Goal: Transaction & Acquisition: Purchase product/service

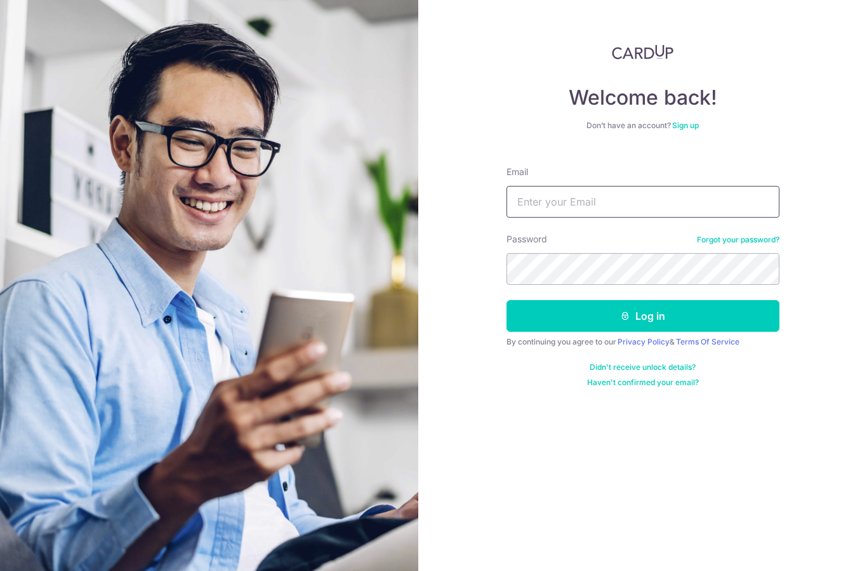
click at [627, 209] on input "Email" at bounding box center [642, 202] width 273 height 32
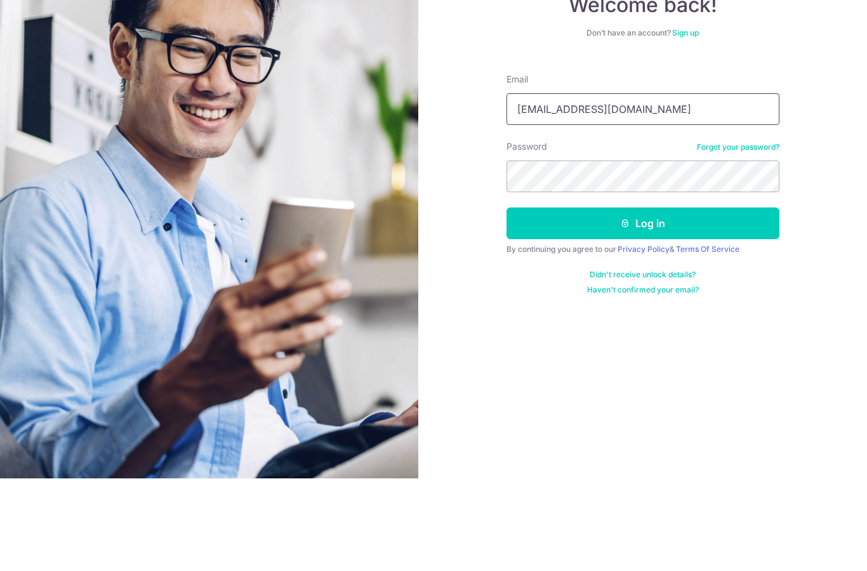
type input "Wangtl1@yahoo.com"
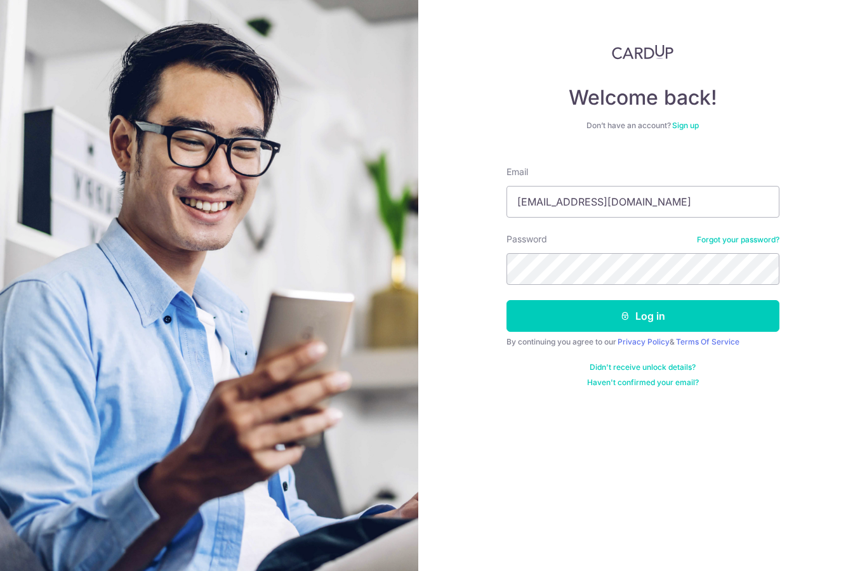
click at [638, 300] on button "Log in" at bounding box center [642, 316] width 273 height 32
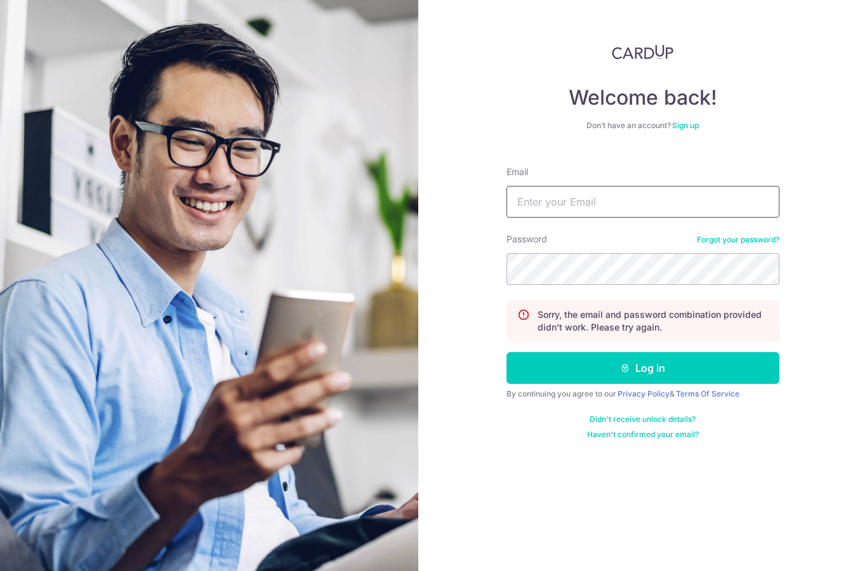
click at [598, 216] on input "Email" at bounding box center [642, 202] width 273 height 32
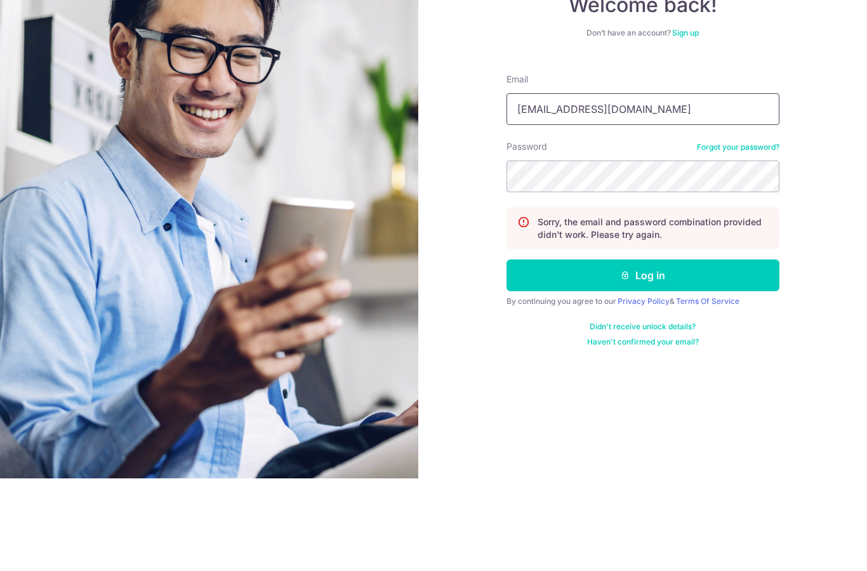
type input "Wangtl1@yahoo.com"
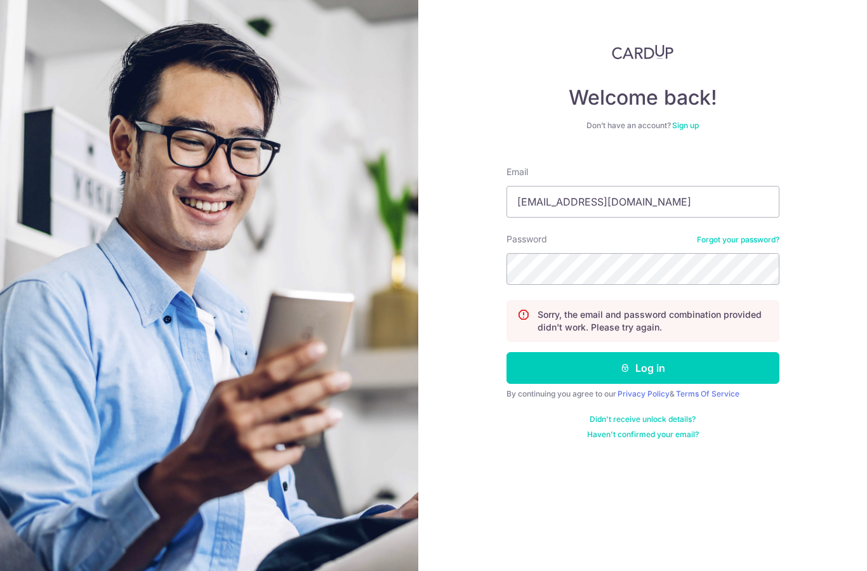
click at [653, 352] on button "Log in" at bounding box center [642, 368] width 273 height 32
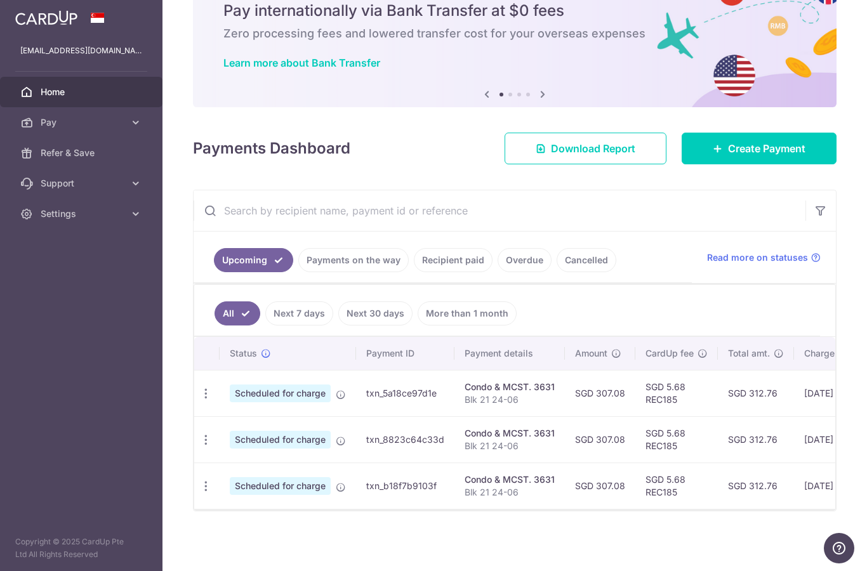
scroll to position [56, 0]
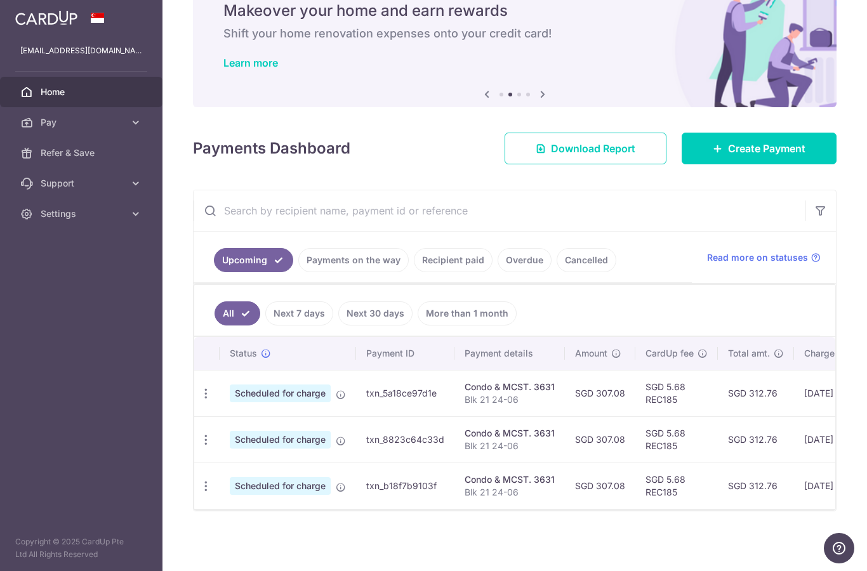
click at [199, 400] on icon "button" at bounding box center [205, 393] width 13 height 13
click at [206, 467] on icon at bounding box center [213, 459] width 15 height 15
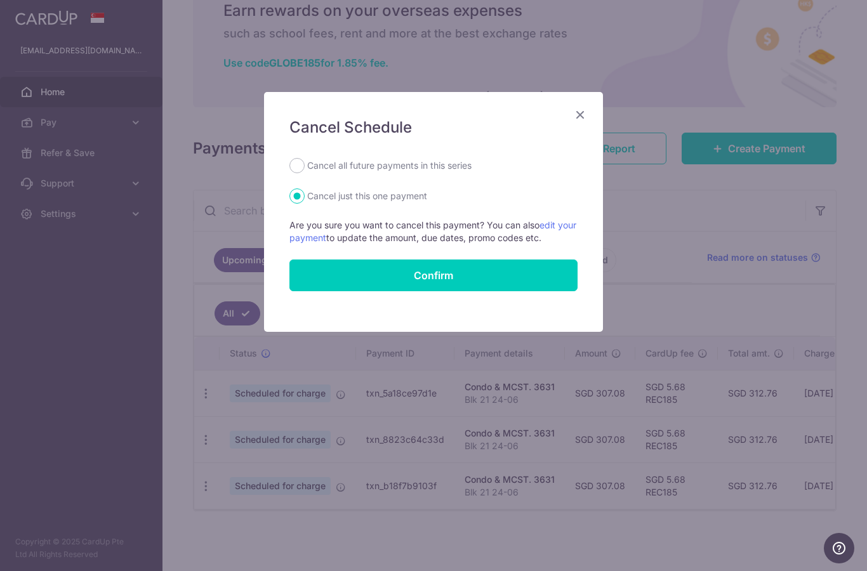
click at [433, 168] on label "Cancel all future payments in this series" at bounding box center [389, 165] width 164 height 15
click at [305, 168] on input "Cancel all future payments in this series" at bounding box center [296, 165] width 15 height 15
radio input "true"
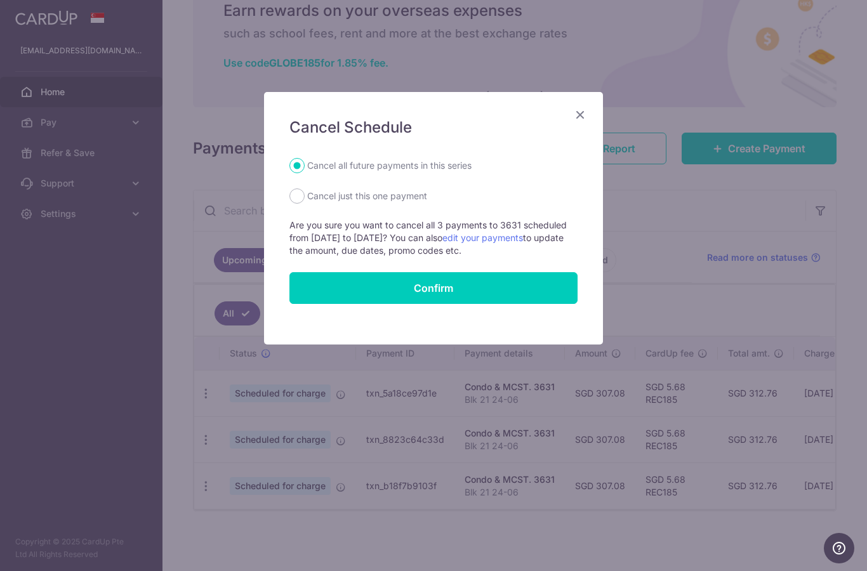
click at [451, 292] on button "Confirm" at bounding box center [433, 288] width 288 height 32
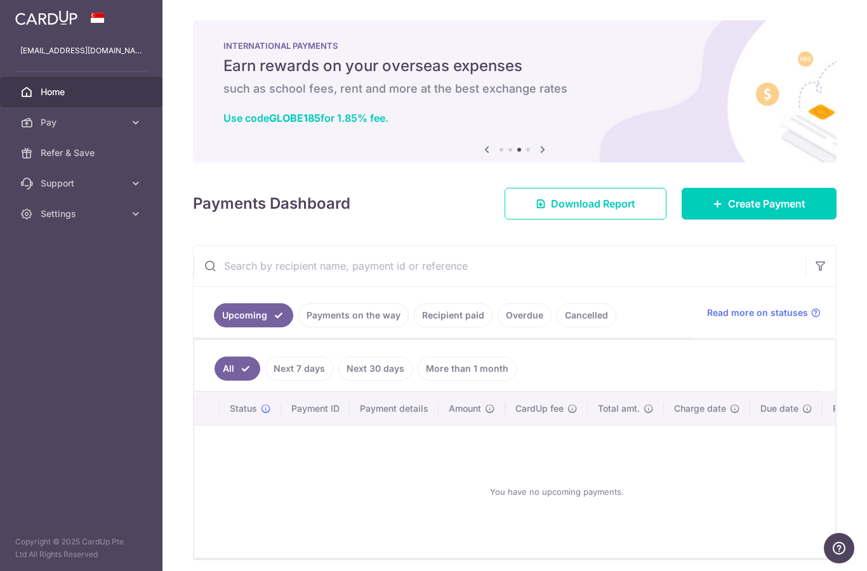
click at [770, 220] on link "Create Payment" at bounding box center [758, 204] width 155 height 32
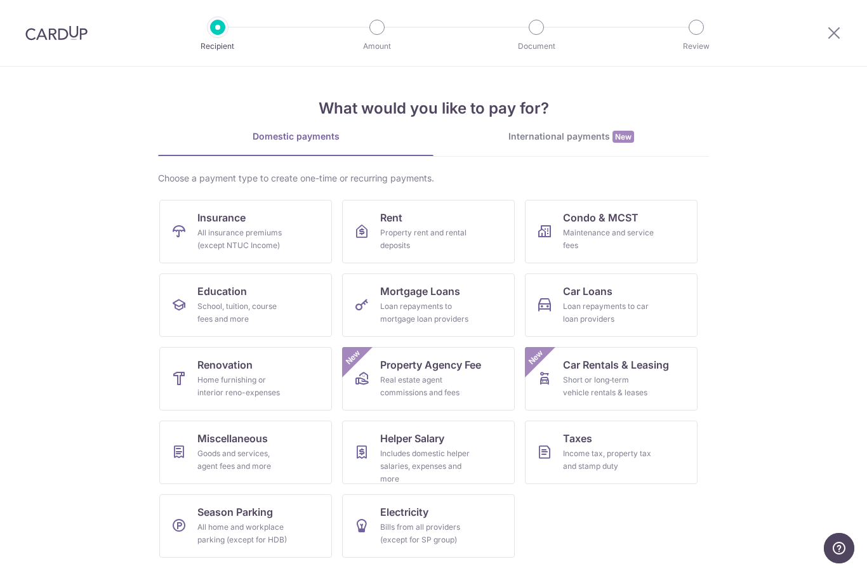
click at [595, 233] on div "Maintenance and service fees" at bounding box center [608, 239] width 91 height 25
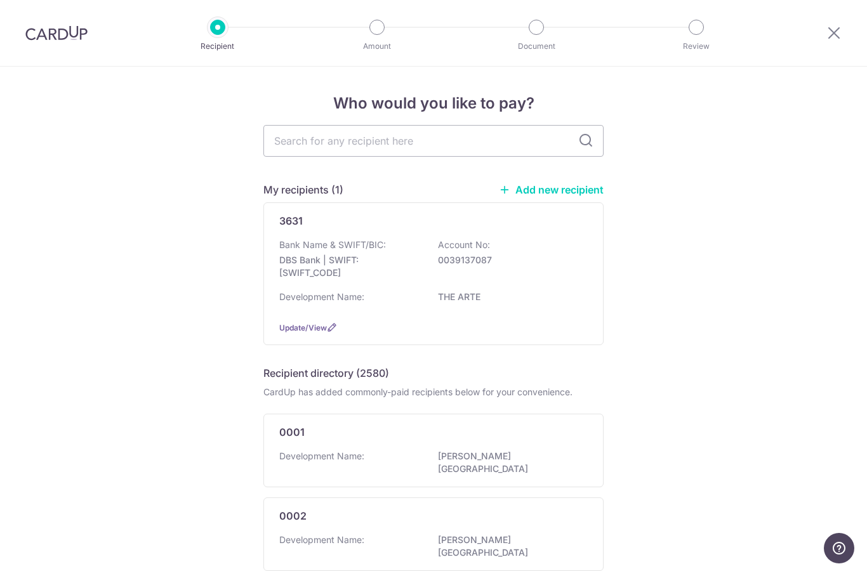
click at [420, 296] on div "Development Name: THE ARTE" at bounding box center [433, 301] width 308 height 20
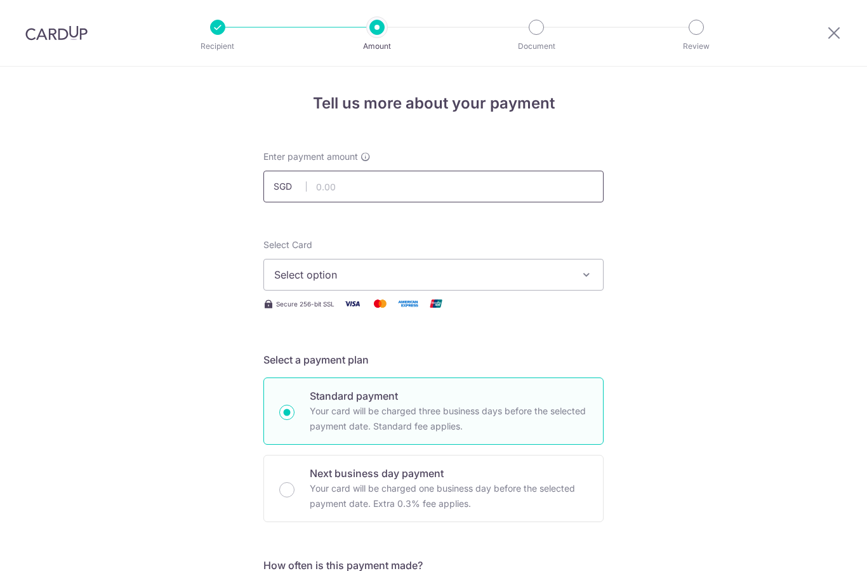
click at [376, 188] on input "text" at bounding box center [433, 187] width 340 height 32
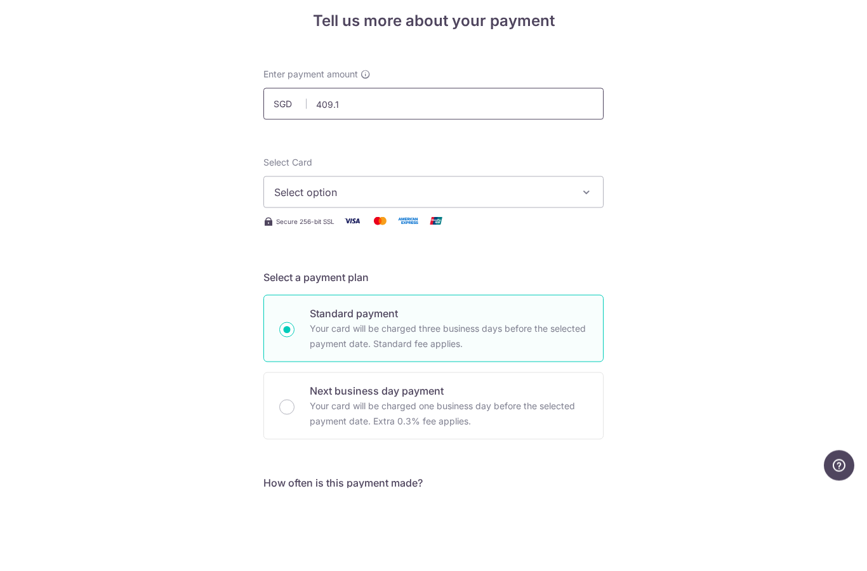
type input "409.10"
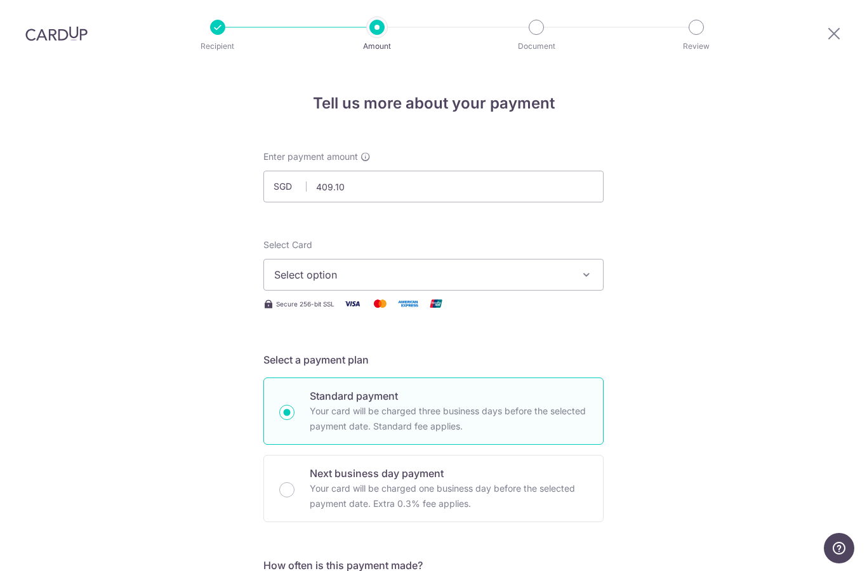
click at [467, 267] on span "Select option" at bounding box center [422, 274] width 296 height 15
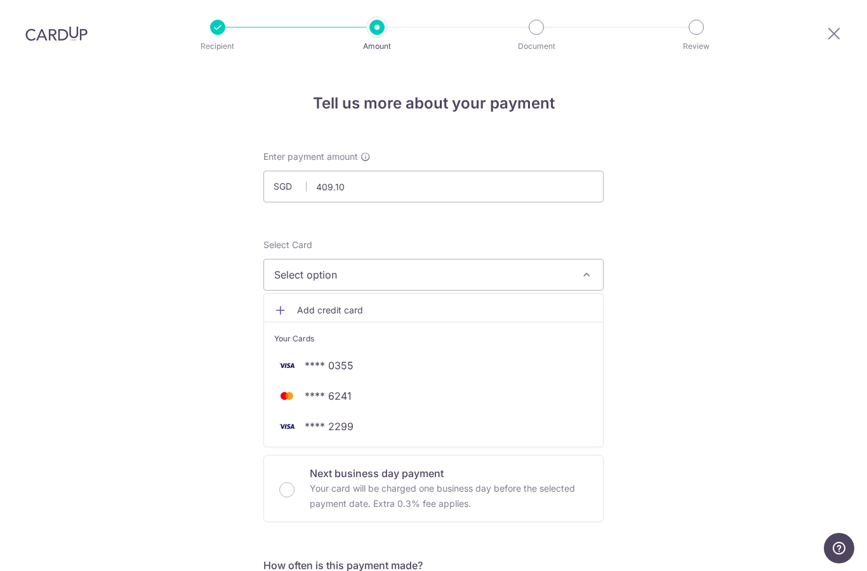
click at [372, 419] on span "**** 2299" at bounding box center [433, 426] width 319 height 15
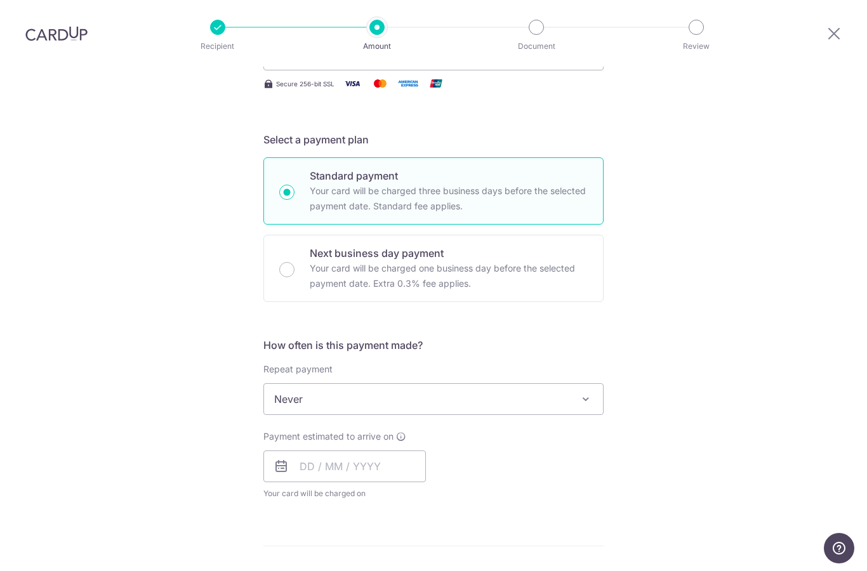
scroll to position [232, 0]
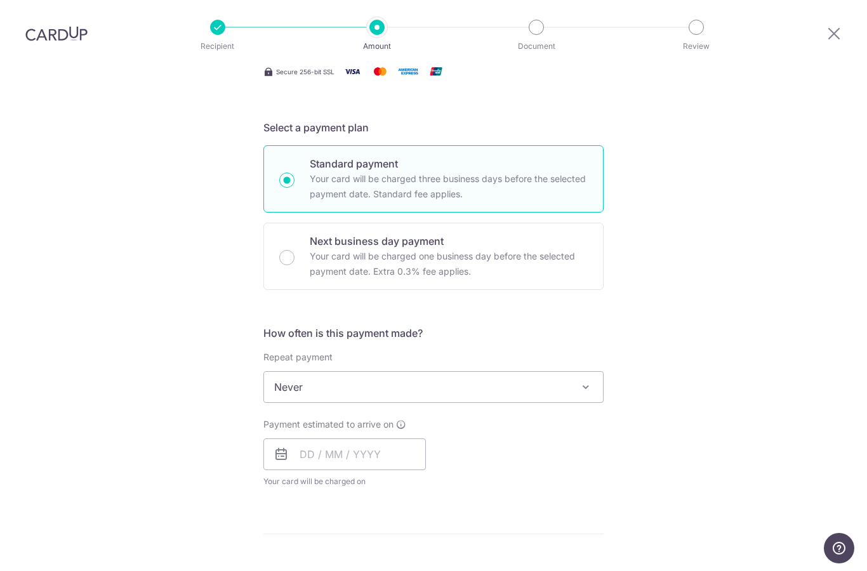
click at [588, 379] on span at bounding box center [585, 386] width 15 height 15
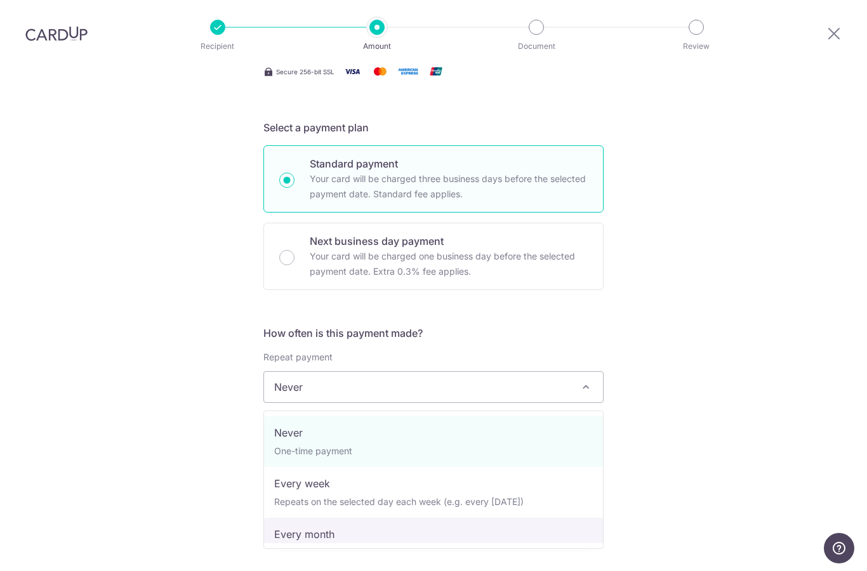
select select "3"
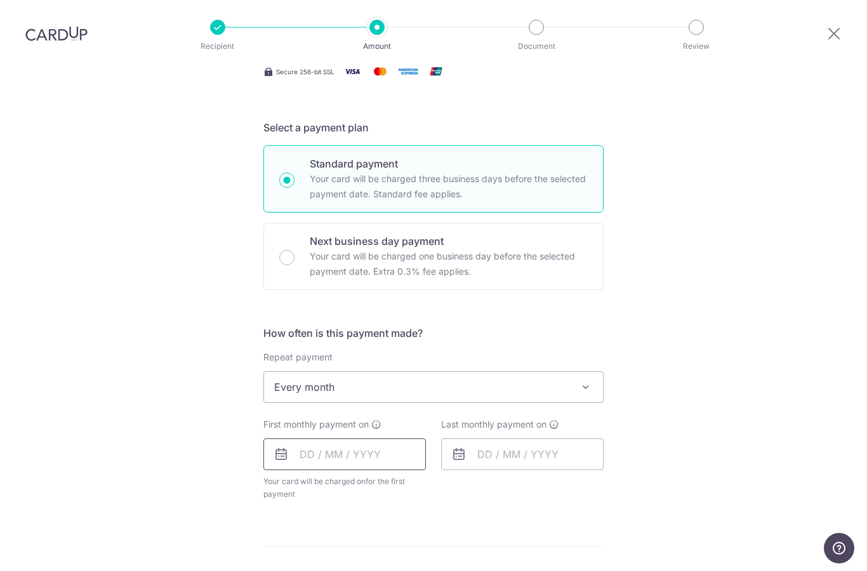
click at [377, 438] on input "text" at bounding box center [344, 454] width 162 height 32
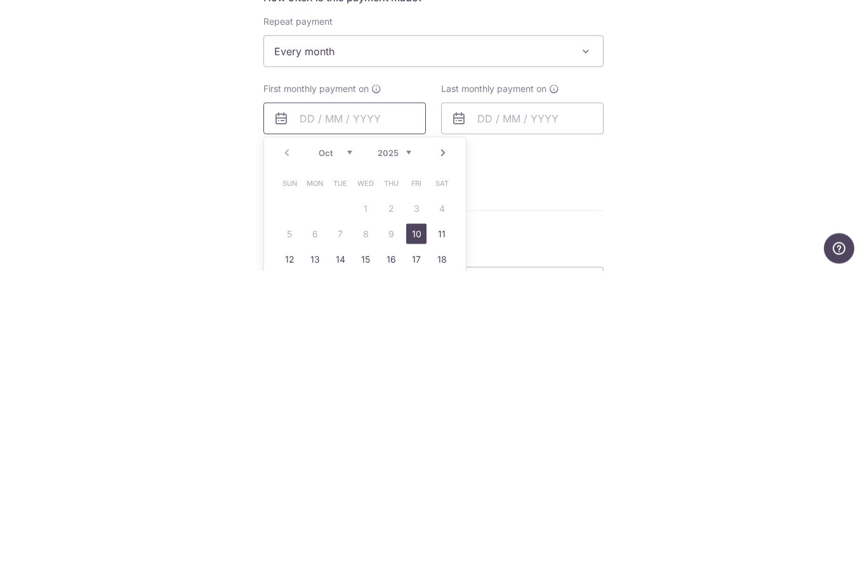
scroll to position [274, 0]
click at [411, 518] on link "10" at bounding box center [416, 528] width 20 height 20
type input "10/10/2025"
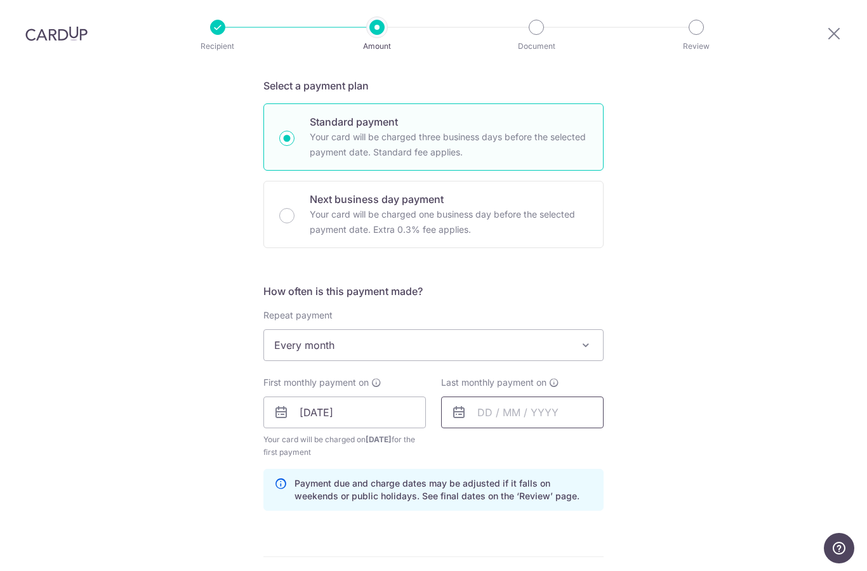
click at [540, 397] on input "text" at bounding box center [522, 413] width 162 height 32
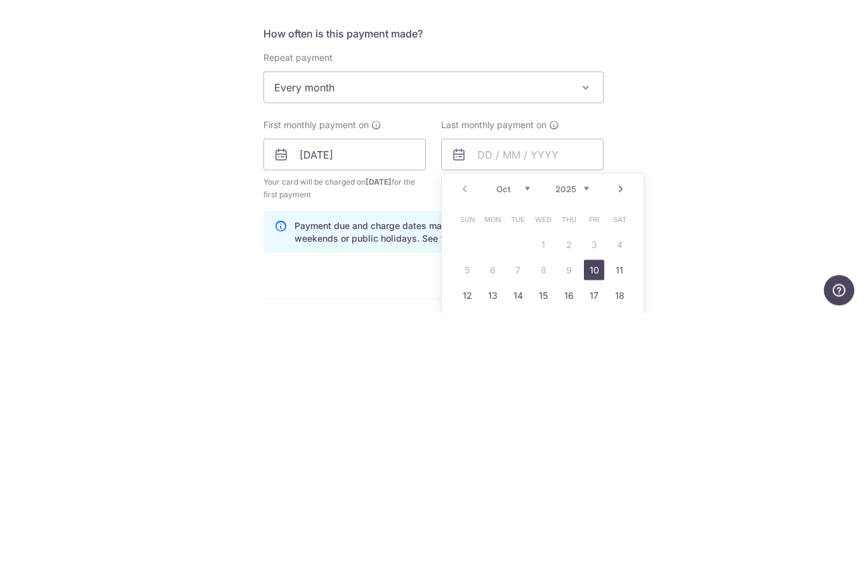
click at [528, 442] on select "Oct Nov Dec" at bounding box center [513, 447] width 34 height 10
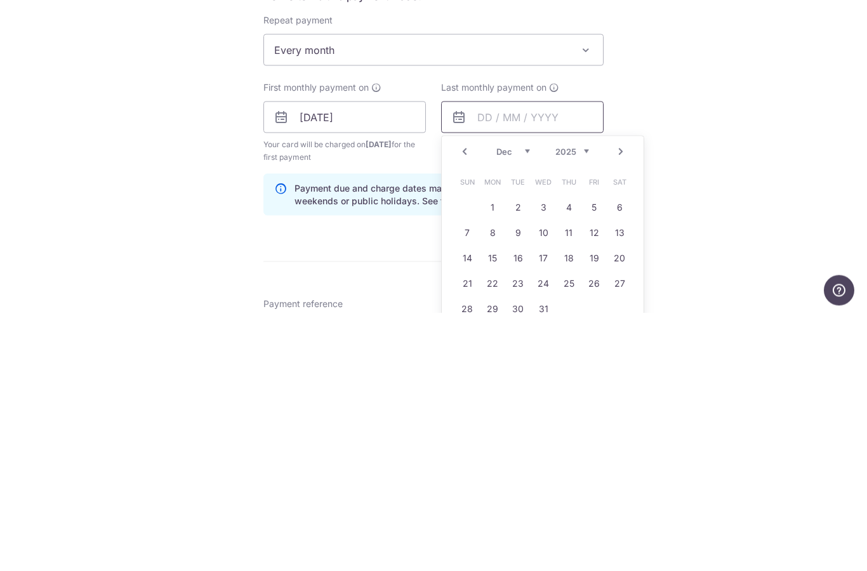
scroll to position [313, 0]
click at [542, 479] on link "10" at bounding box center [543, 489] width 20 height 20
type input "10/12/2025"
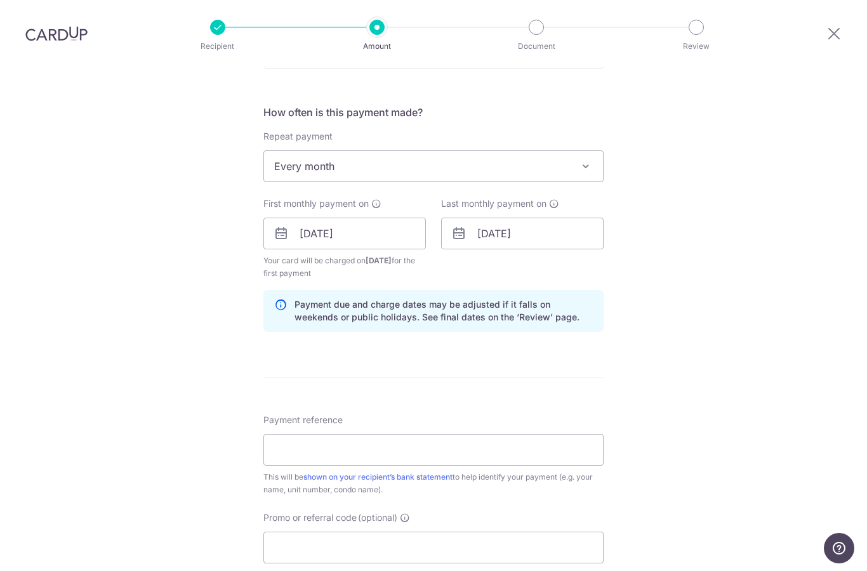
scroll to position [456, 0]
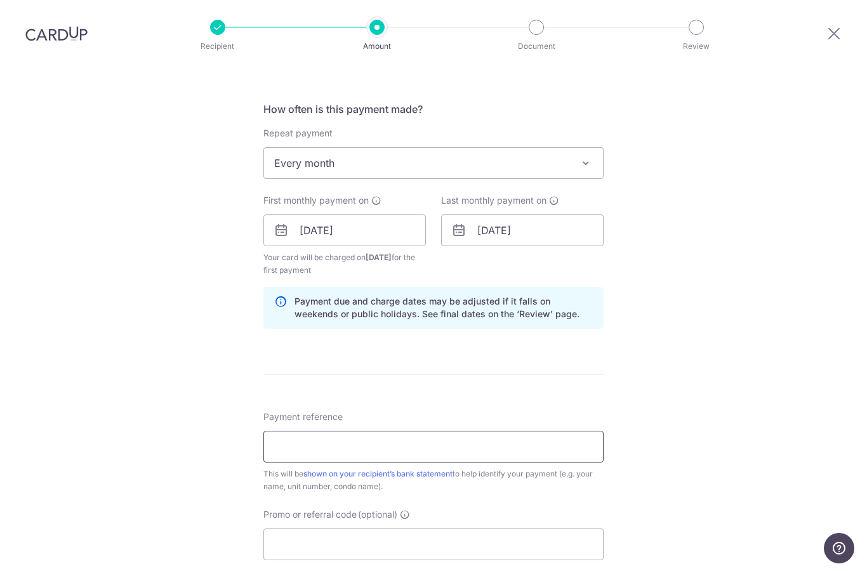
click at [398, 431] on input "Payment reference" at bounding box center [433, 447] width 340 height 32
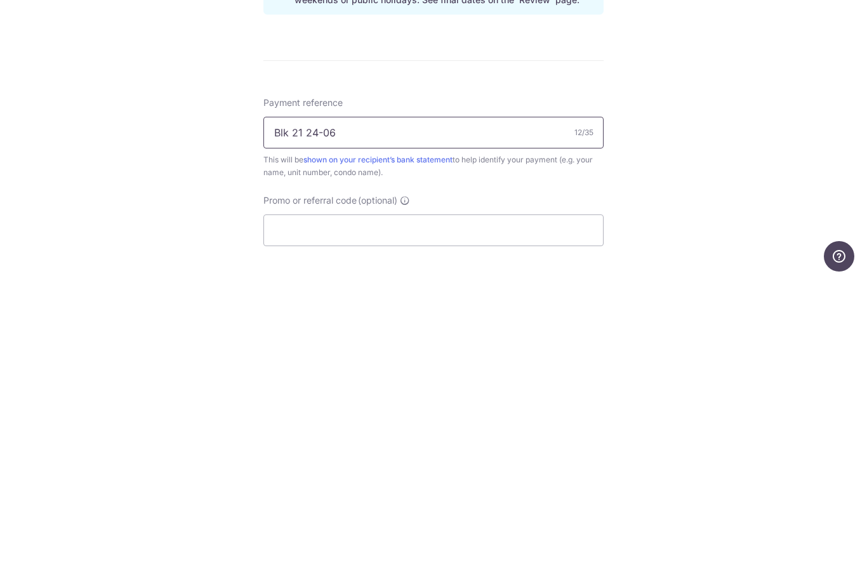
scroll to position [490, 0]
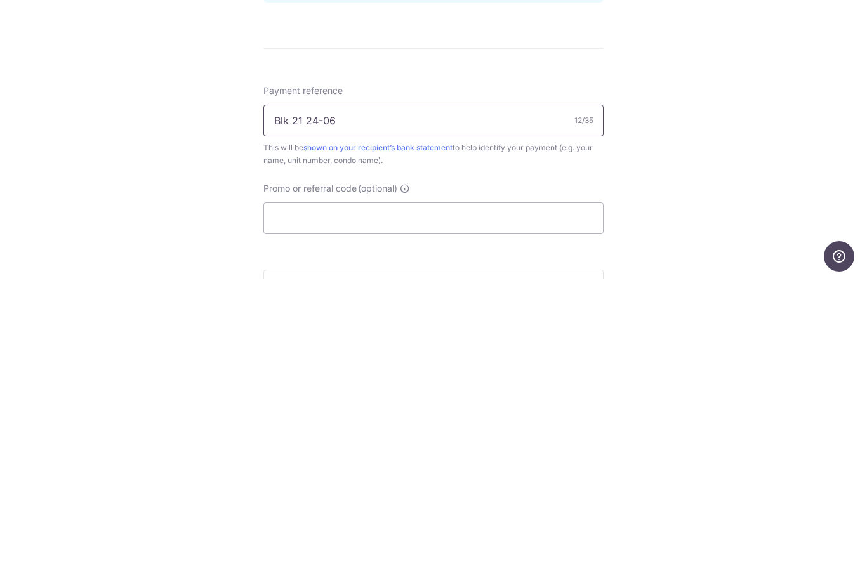
type input "Blk 21 24-06"
click at [376, 494] on input "Promo or referral code (optional)" at bounding box center [433, 510] width 340 height 32
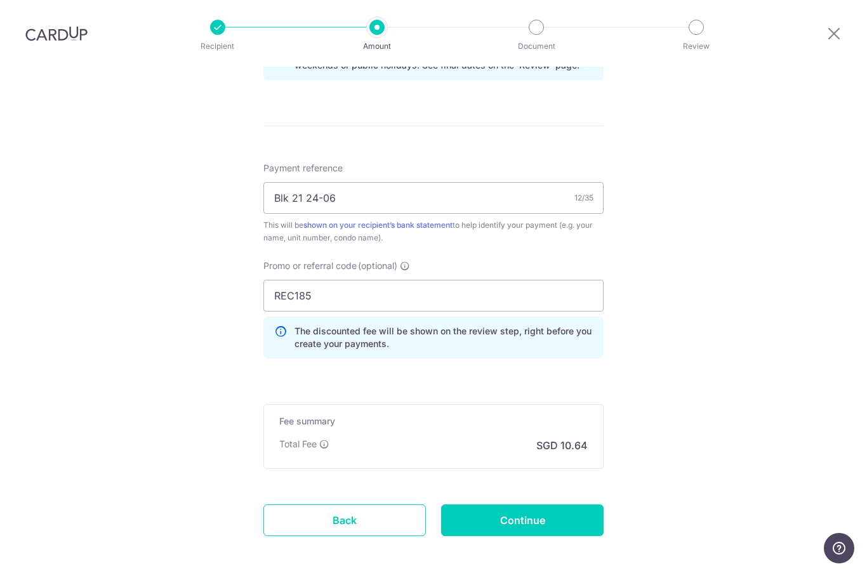
scroll to position [708, 0]
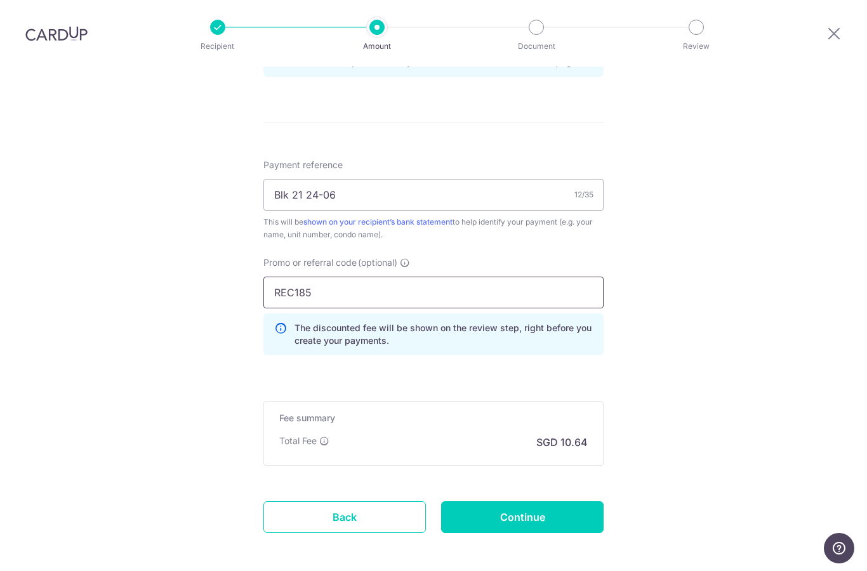
type input "REC185"
click at [553, 501] on input "Continue" at bounding box center [522, 517] width 162 height 32
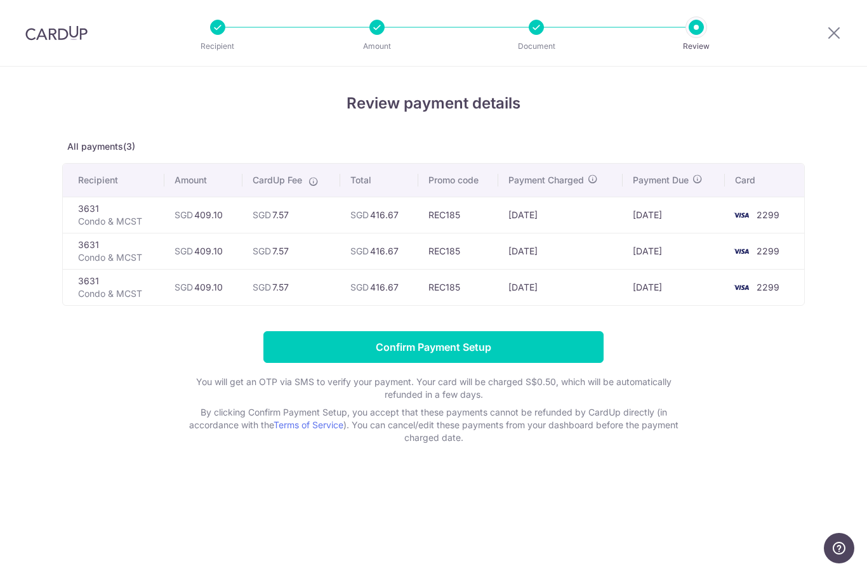
click at [452, 346] on input "Confirm Payment Setup" at bounding box center [433, 347] width 340 height 32
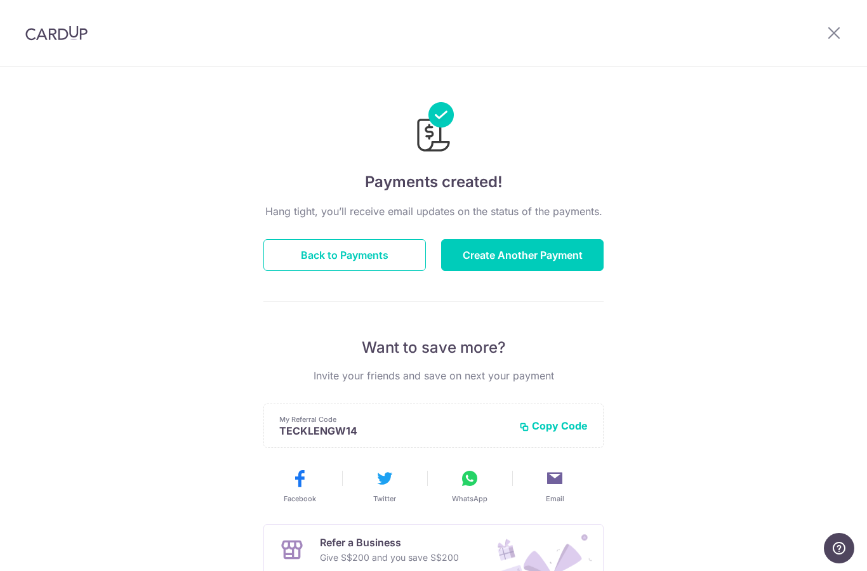
click at [557, 259] on button "Create Another Payment" at bounding box center [522, 255] width 162 height 32
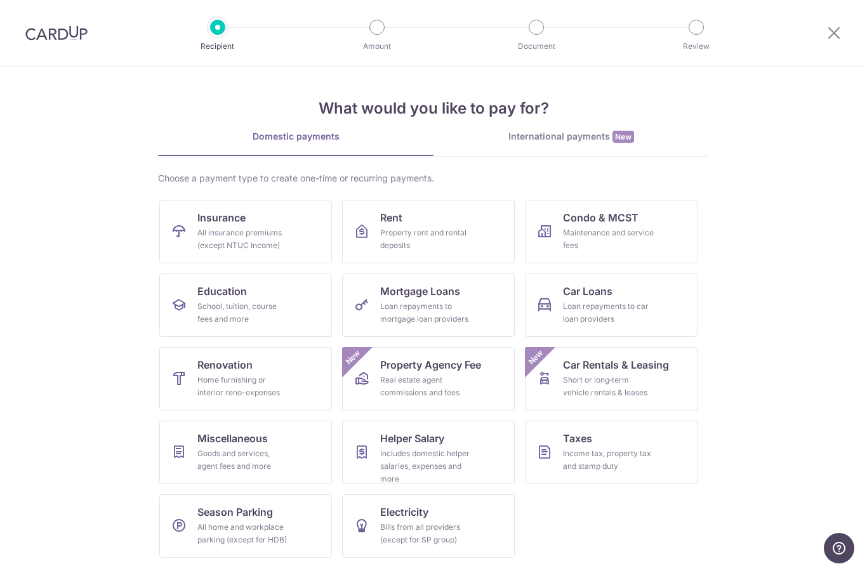
click at [619, 215] on span "Condo & MCST" at bounding box center [601, 217] width 76 height 15
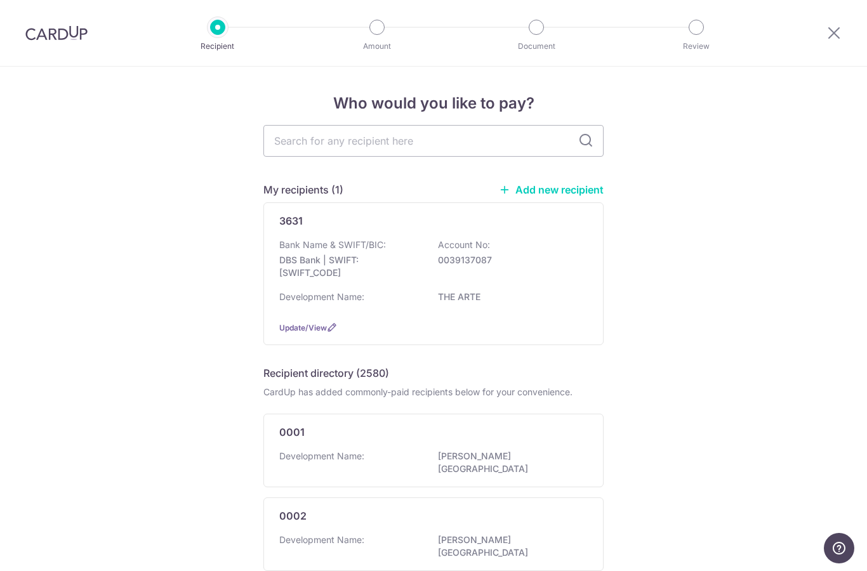
click at [367, 277] on p "DBS Bank | SWIFT: DBSSSGSGXXX" at bounding box center [350, 266] width 142 height 25
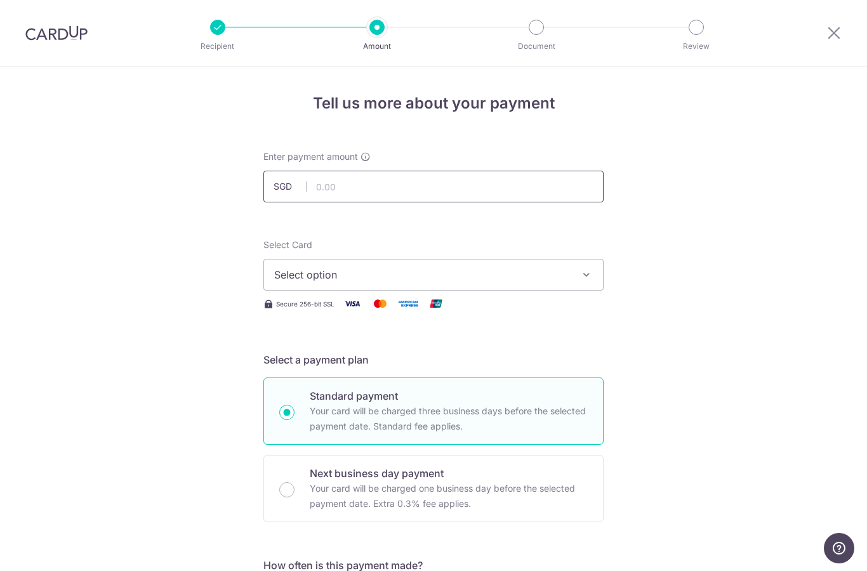
click at [379, 185] on input "text" at bounding box center [433, 187] width 340 height 32
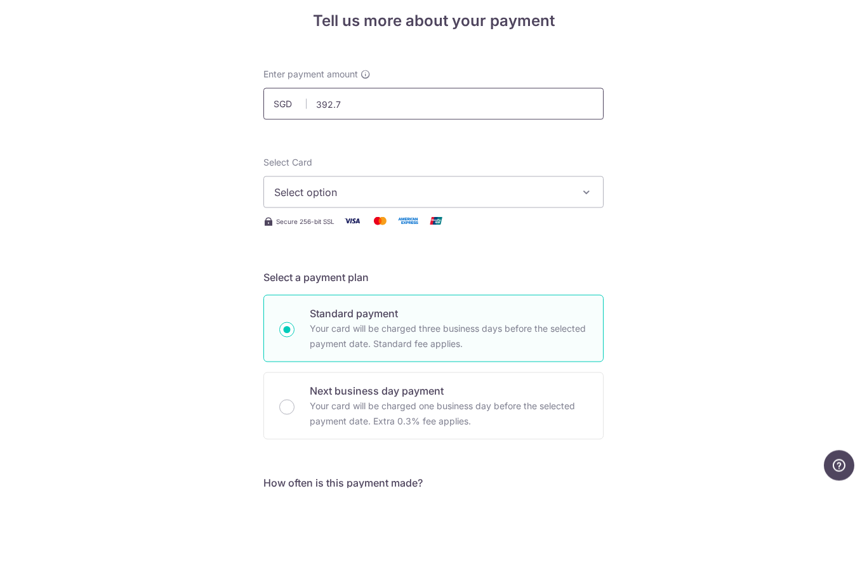
type input "392.73"
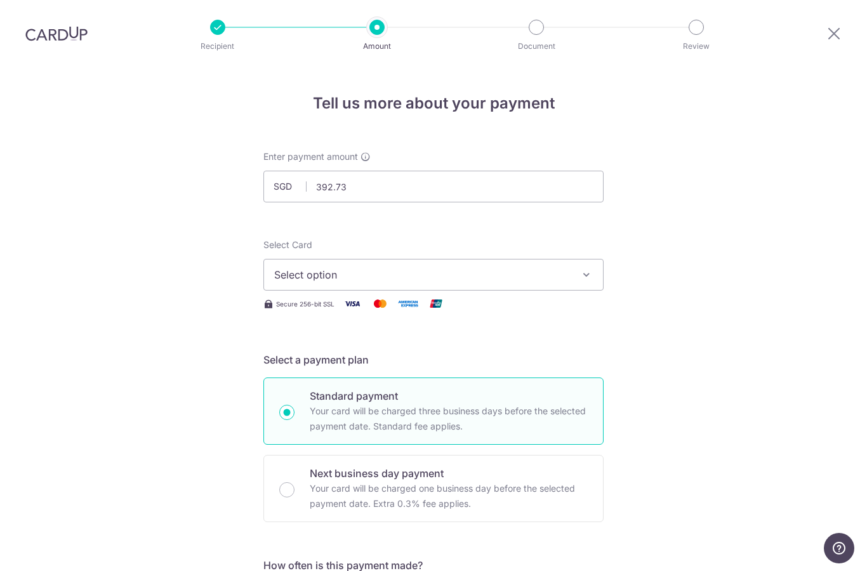
click at [414, 267] on span "Select option" at bounding box center [422, 274] width 296 height 15
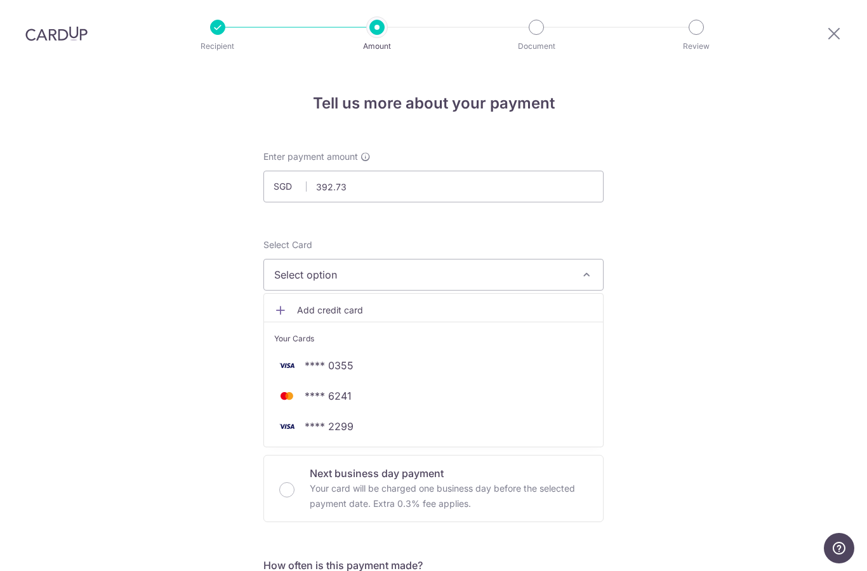
click at [383, 350] on link "**** 0355" at bounding box center [433, 365] width 339 height 30
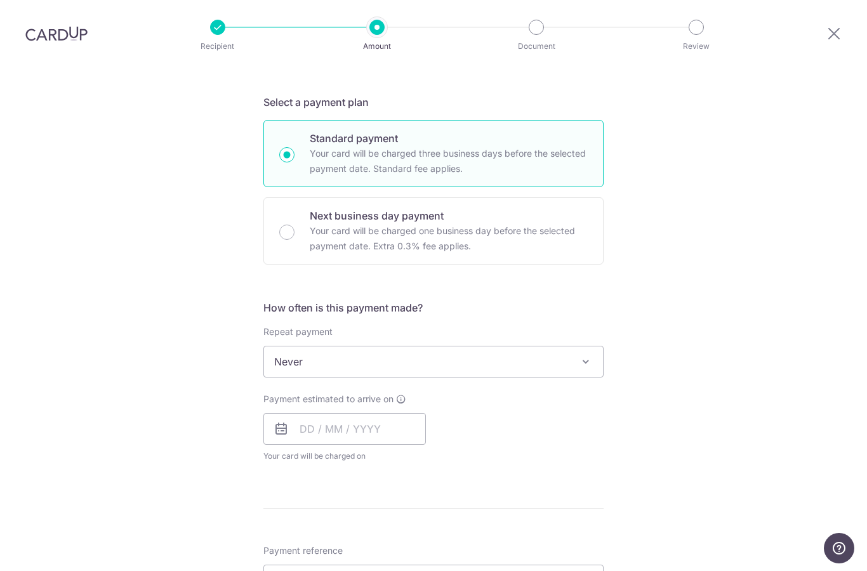
scroll to position [263, 0]
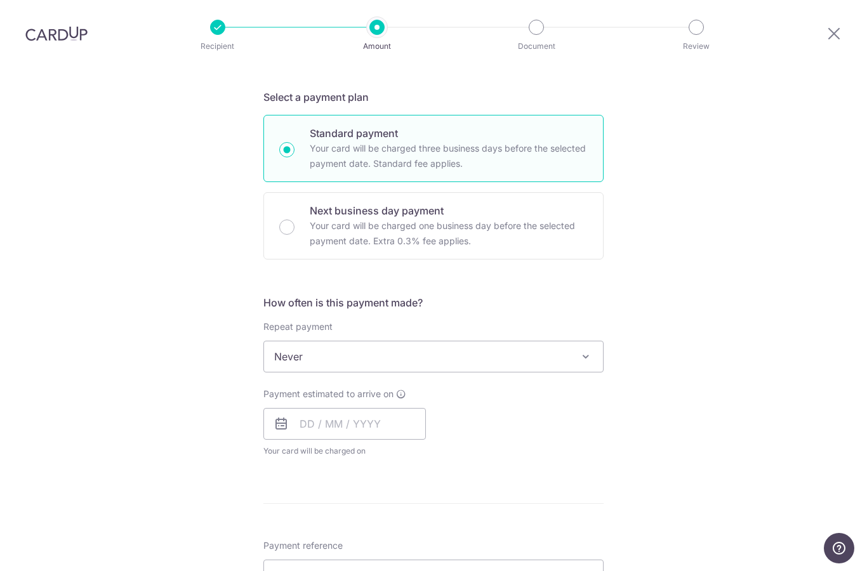
click at [426, 341] on span "Never" at bounding box center [433, 356] width 339 height 30
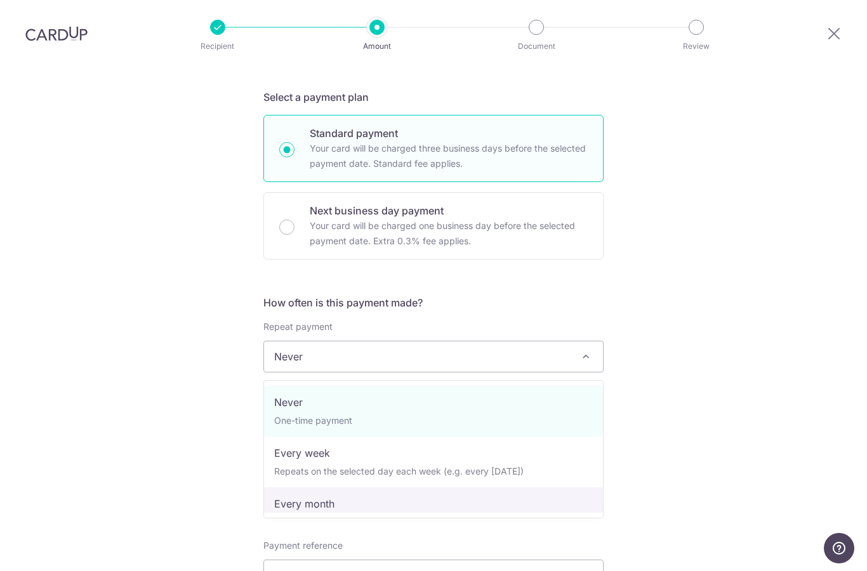
select select "3"
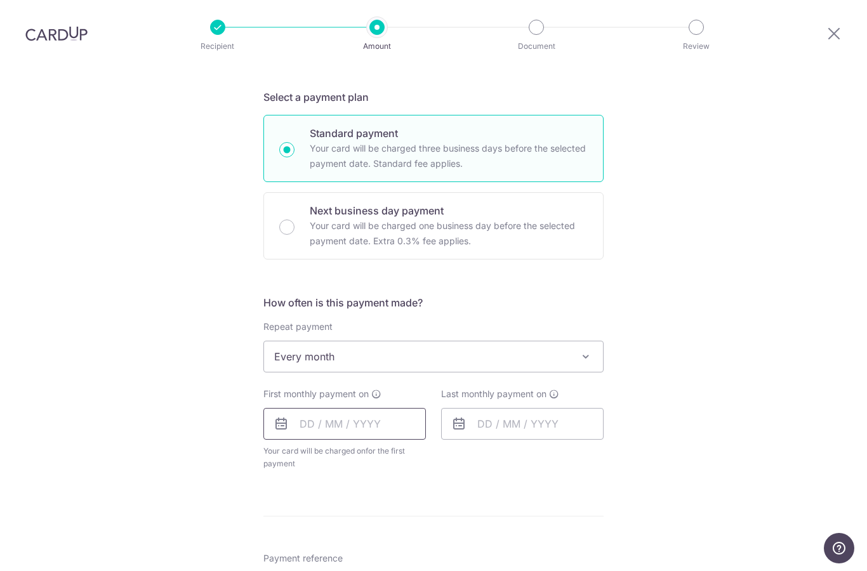
click at [372, 408] on input "text" at bounding box center [344, 424] width 162 height 32
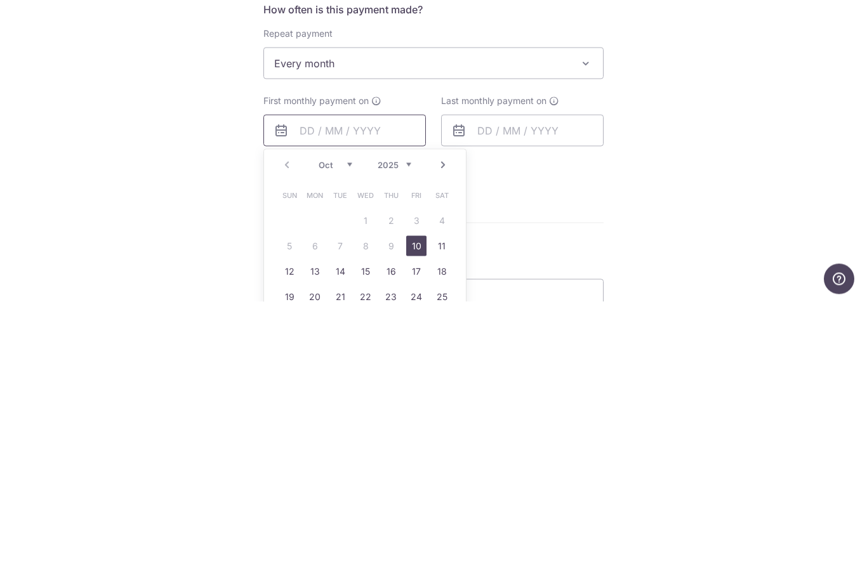
scroll to position [287, 0]
click at [418, 504] on link "10" at bounding box center [416, 514] width 20 height 20
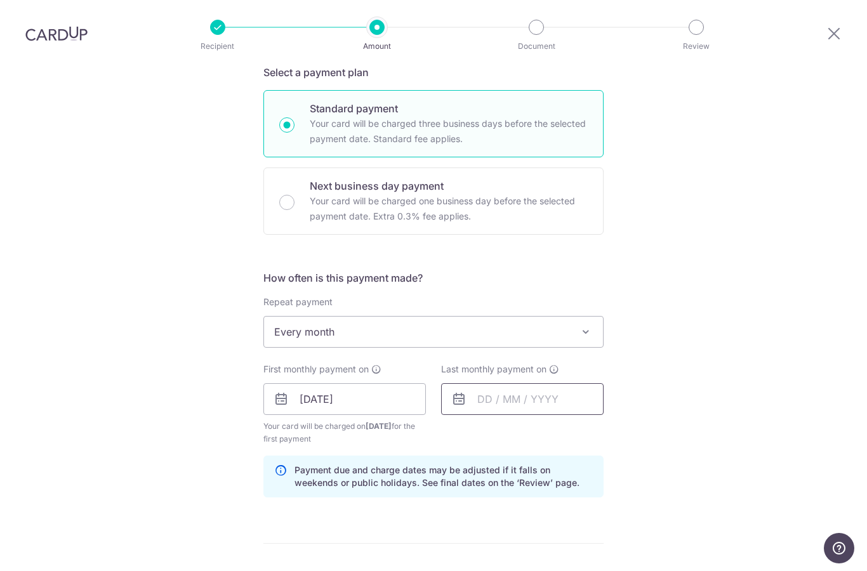
click at [558, 383] on input "text" at bounding box center [522, 399] width 162 height 32
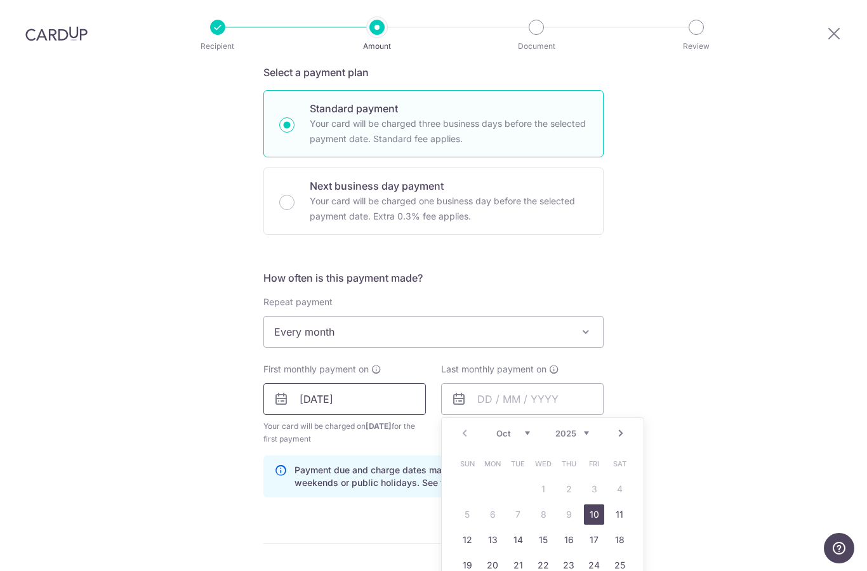
click at [365, 383] on input "10/10/2025" at bounding box center [344, 399] width 162 height 32
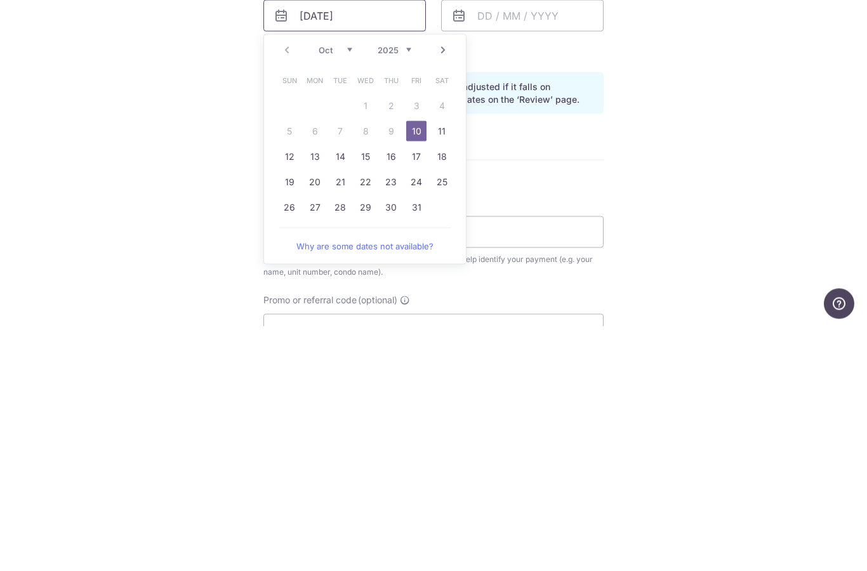
scroll to position [425, 0]
click at [290, 392] on link "12" at bounding box center [289, 402] width 20 height 20
type input "12/10/2025"
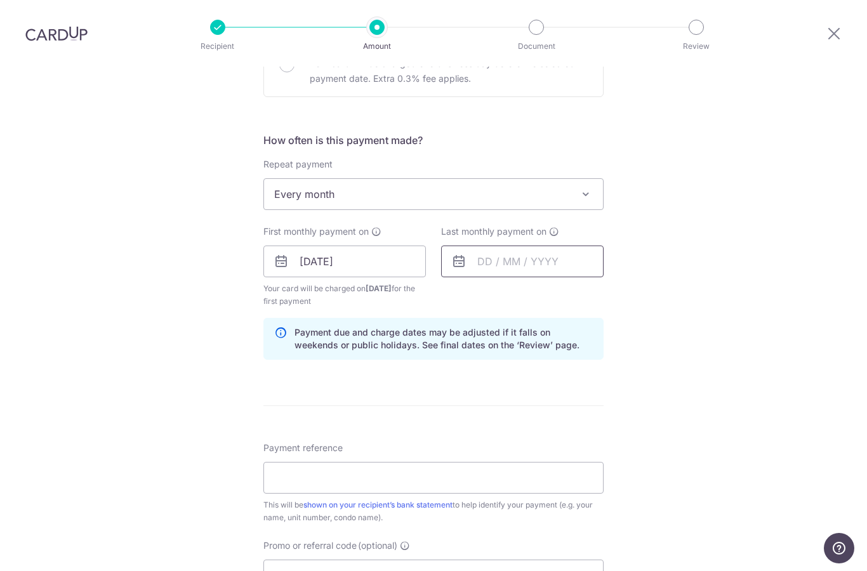
click at [537, 246] on input "text" at bounding box center [522, 262] width 162 height 32
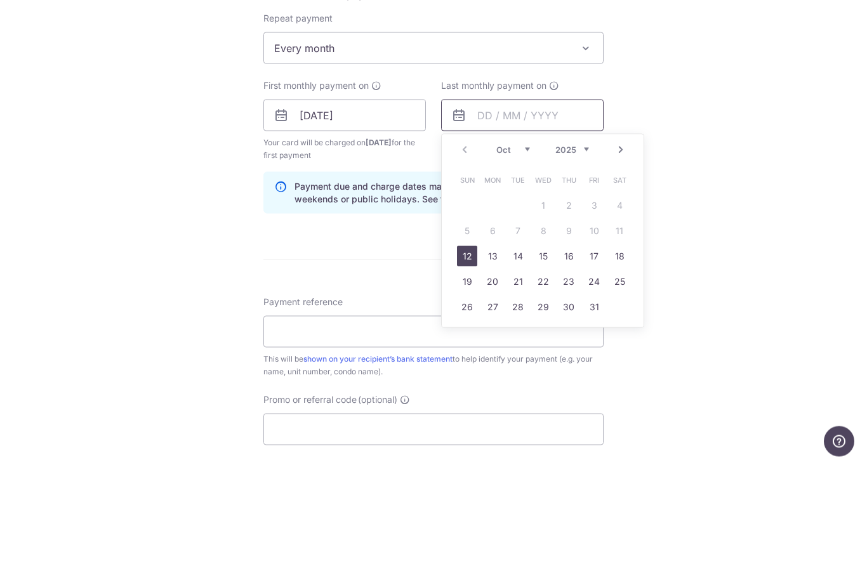
scroll to position [473, 0]
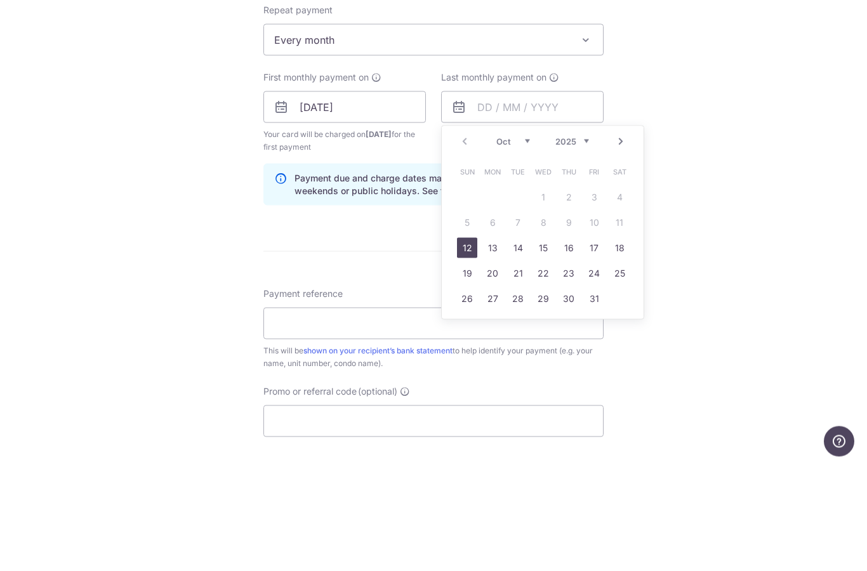
click at [529, 243] on select "Oct Nov Dec" at bounding box center [513, 248] width 34 height 10
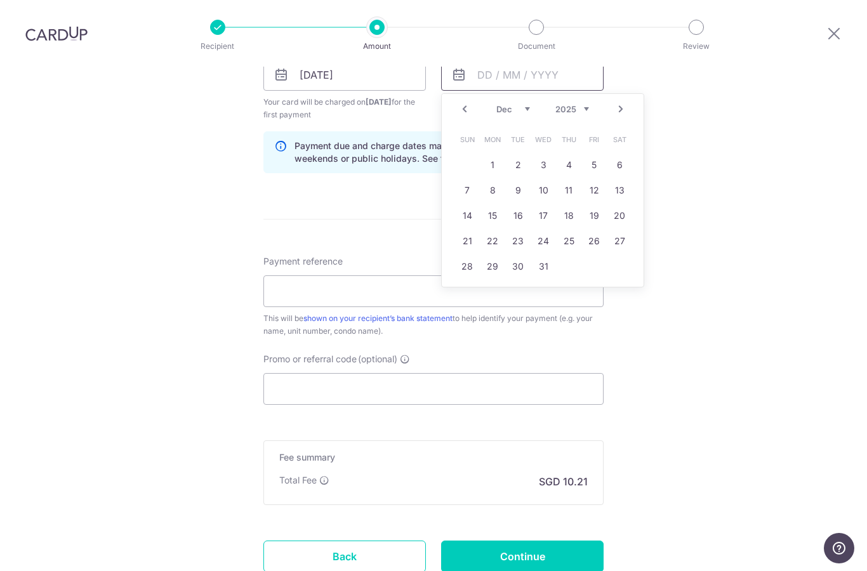
scroll to position [635, 0]
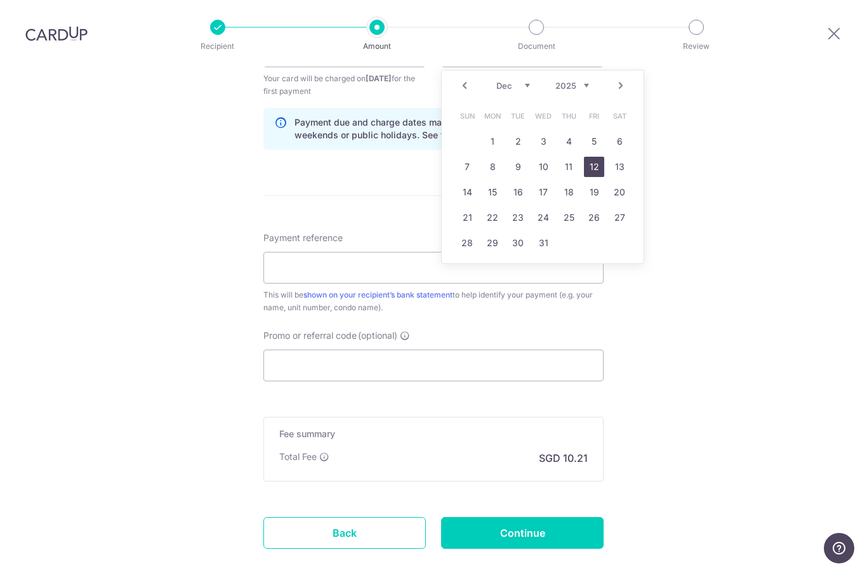
click at [594, 157] on link "12" at bounding box center [594, 167] width 20 height 20
type input "12/12/2025"
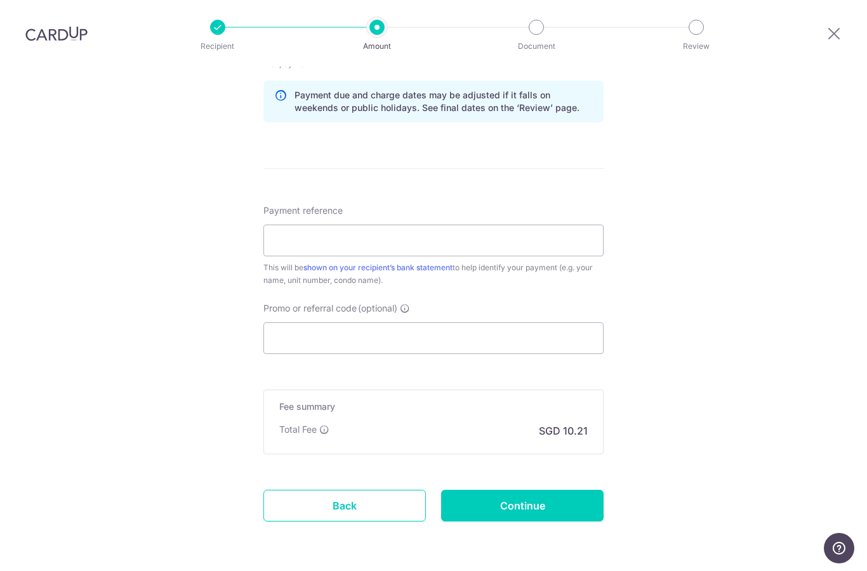
scroll to position [662, 0]
click at [426, 225] on input "Payment reference" at bounding box center [433, 241] width 340 height 32
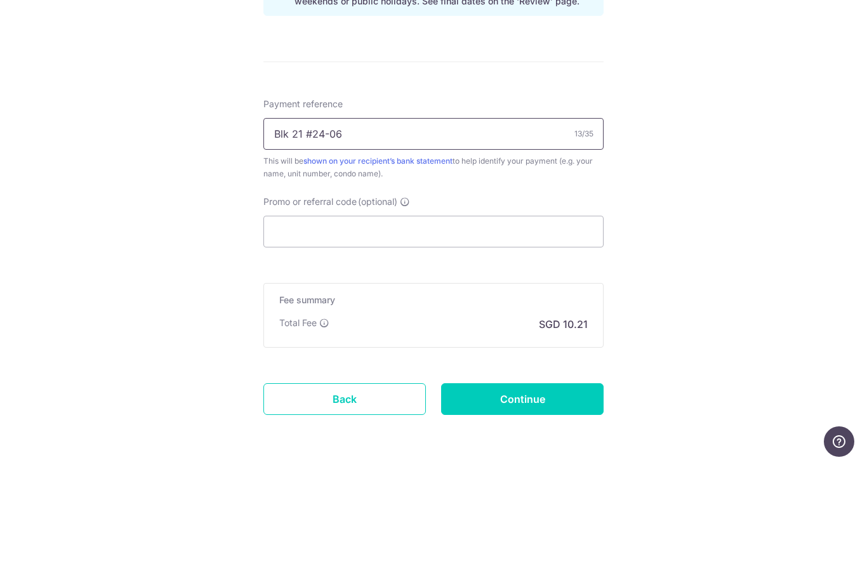
type input "Blk 21 #24-06"
click at [414, 322] on input "Promo or referral code (optional)" at bounding box center [433, 338] width 340 height 32
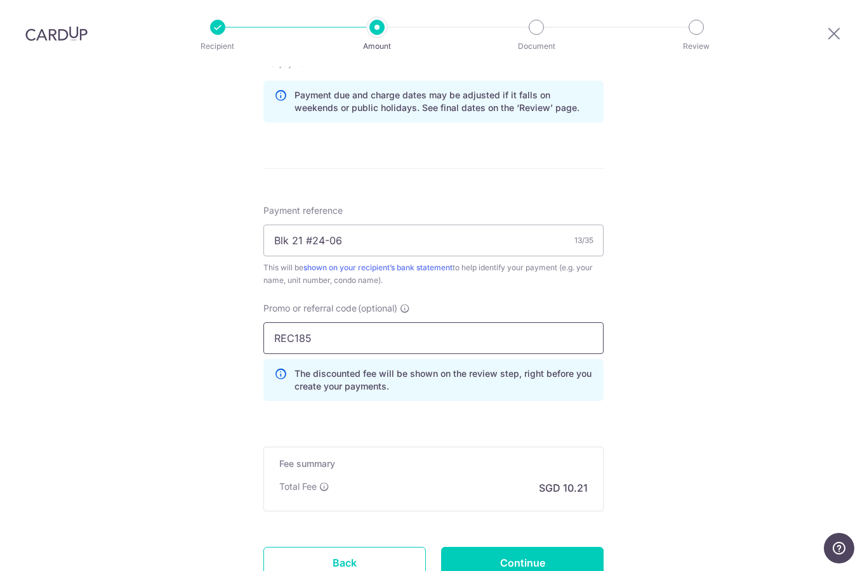
type input "REC185"
click at [549, 547] on input "Continue" at bounding box center [522, 563] width 162 height 32
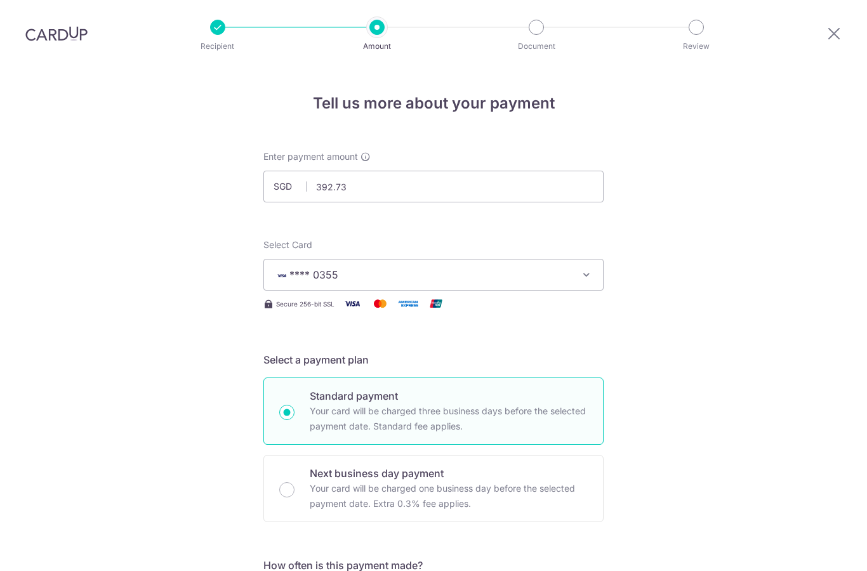
scroll to position [673, 0]
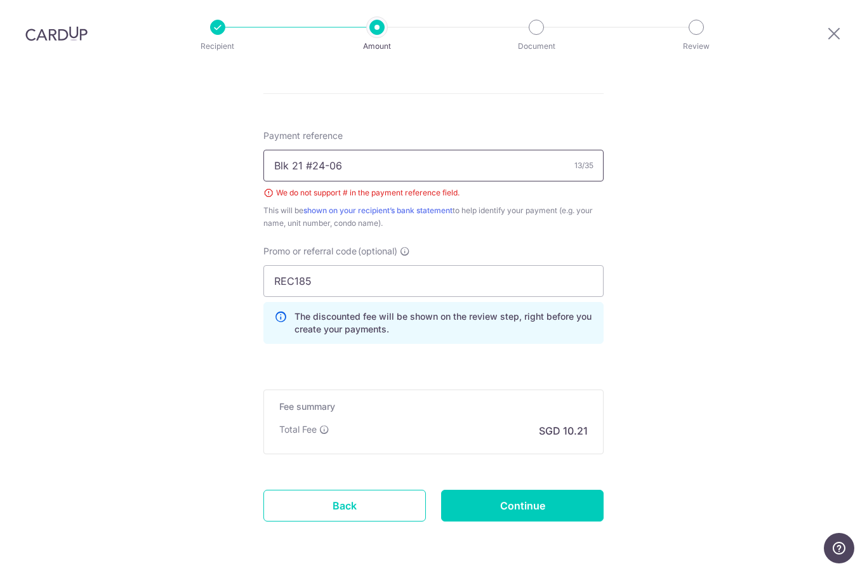
click at [314, 150] on input "Blk 21 #24-06" at bounding box center [433, 166] width 340 height 32
type input "Blk 21 24-06"
click at [547, 490] on input "Continue" at bounding box center [522, 506] width 162 height 32
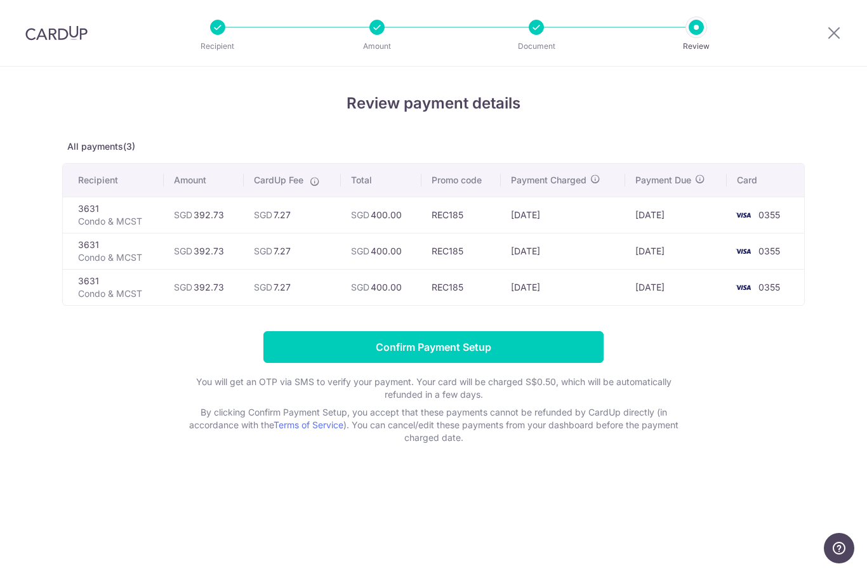
click at [460, 355] on input "Confirm Payment Setup" at bounding box center [433, 347] width 340 height 32
